Goal: Task Accomplishment & Management: Use online tool/utility

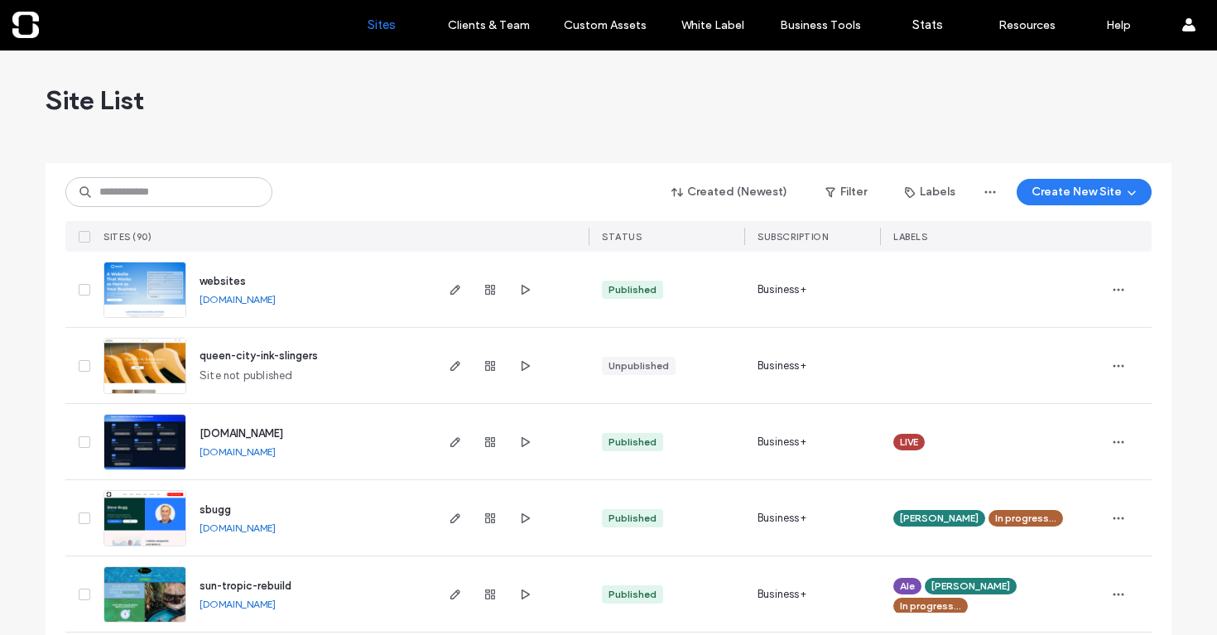
click at [276, 302] on link "websites.skysystemz.com" at bounding box center [238, 299] width 76 height 12
click at [453, 289] on icon "button" at bounding box center [455, 289] width 13 height 13
click at [225, 287] on span "45423eb6" at bounding box center [226, 288] width 52 height 12
